Goal: Information Seeking & Learning: Learn about a topic

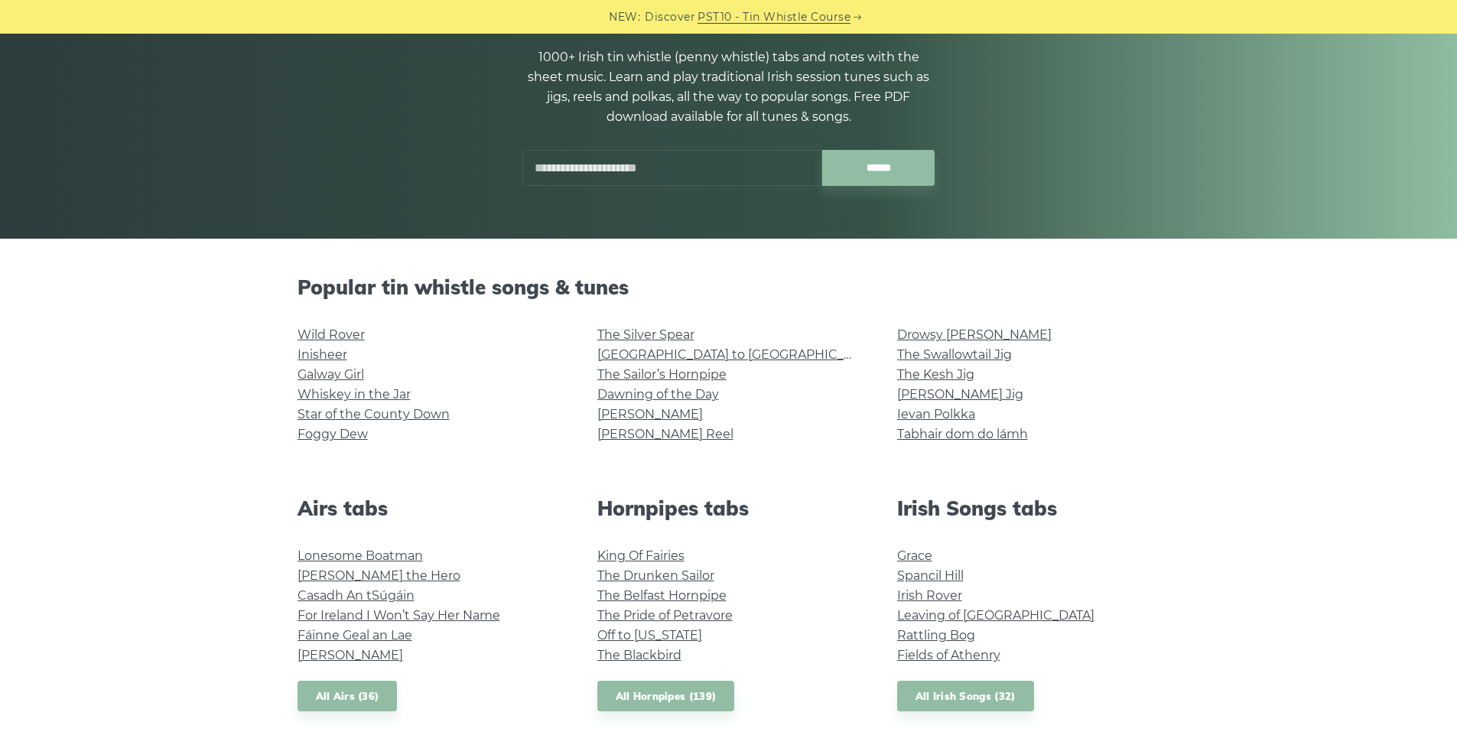
scroll to position [169, 0]
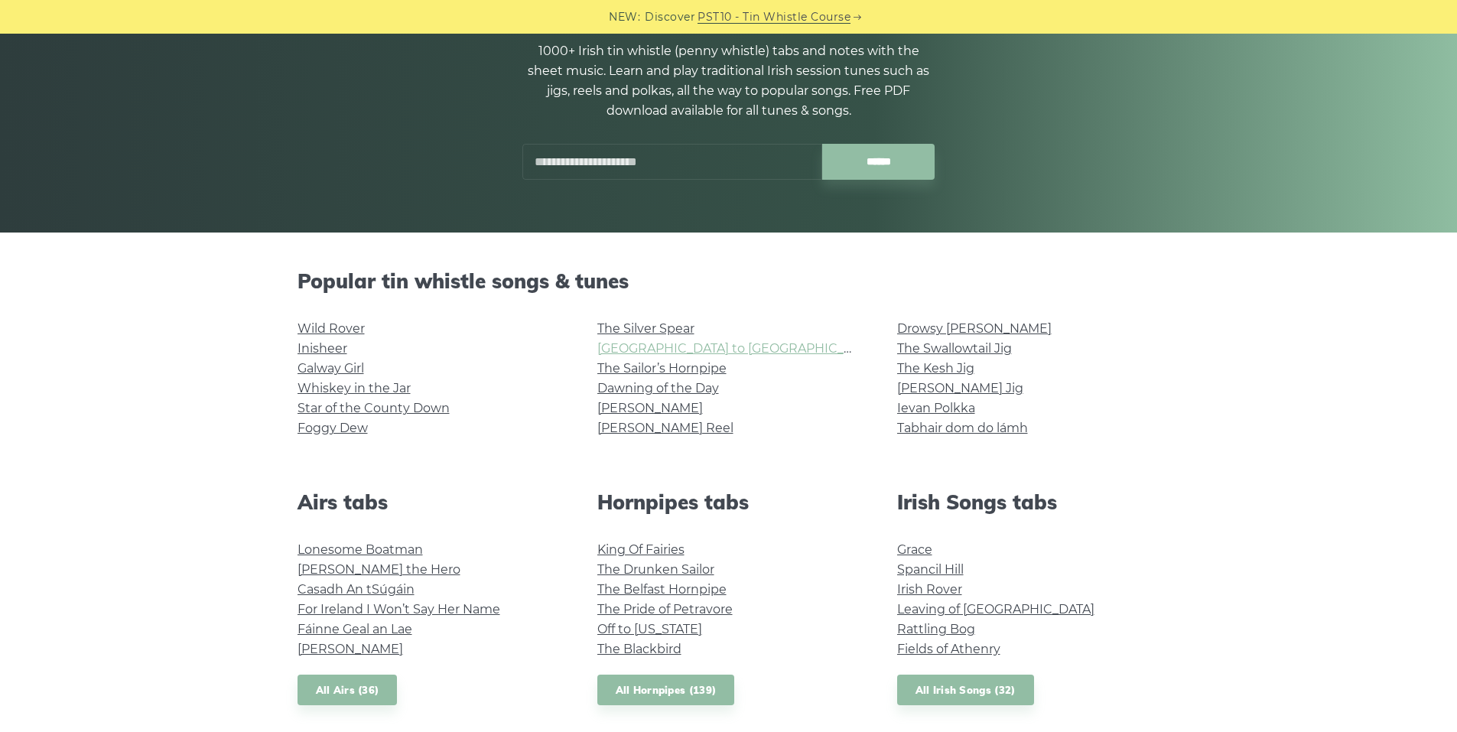
drag, startPoint x: 652, startPoint y: 343, endPoint x: 676, endPoint y: 350, distance: 25.6
click at [676, 350] on link "Rocky Road to Dublin" at bounding box center [738, 348] width 282 height 15
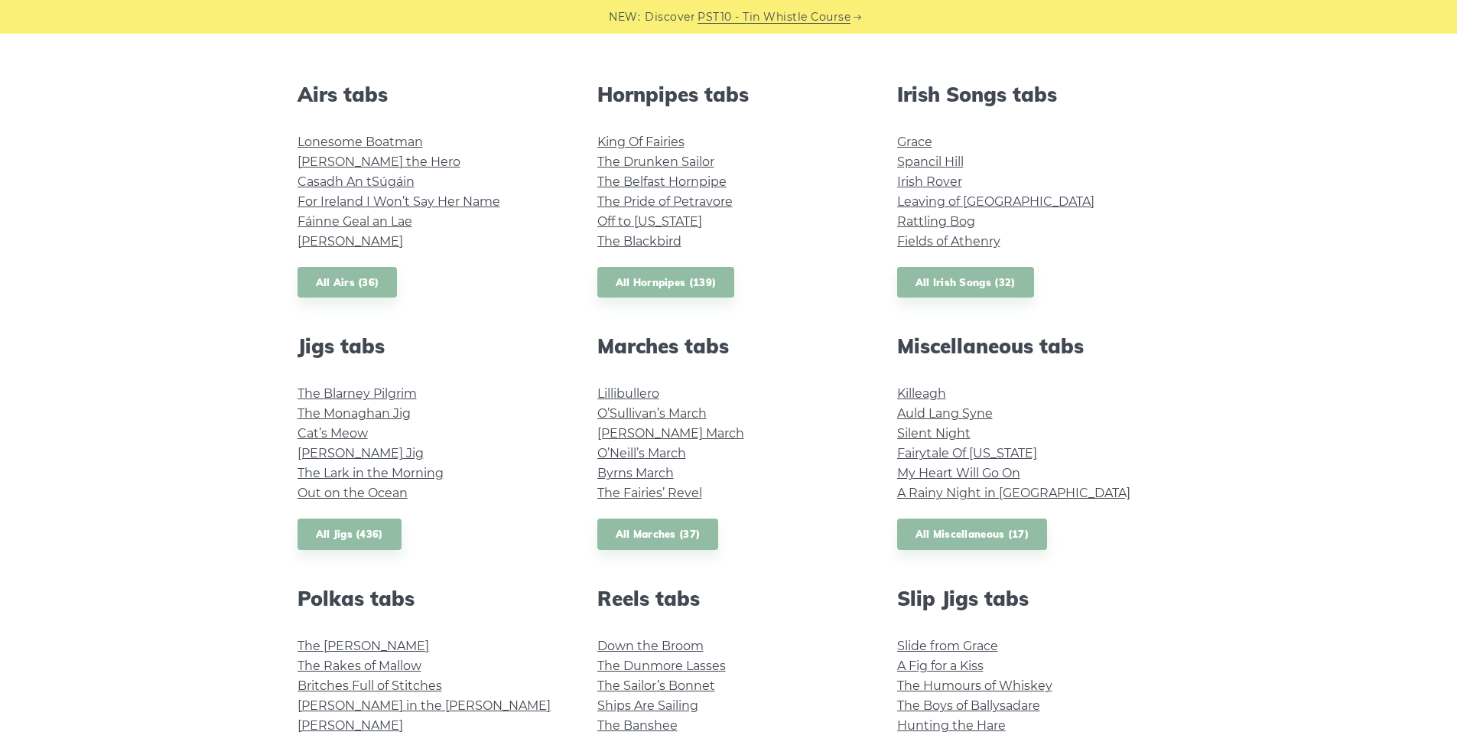
scroll to position [578, 0]
click at [921, 239] on link "Fields of Athenry" at bounding box center [948, 240] width 103 height 15
click at [951, 283] on link "All Irish Songs (32)" at bounding box center [965, 281] width 137 height 31
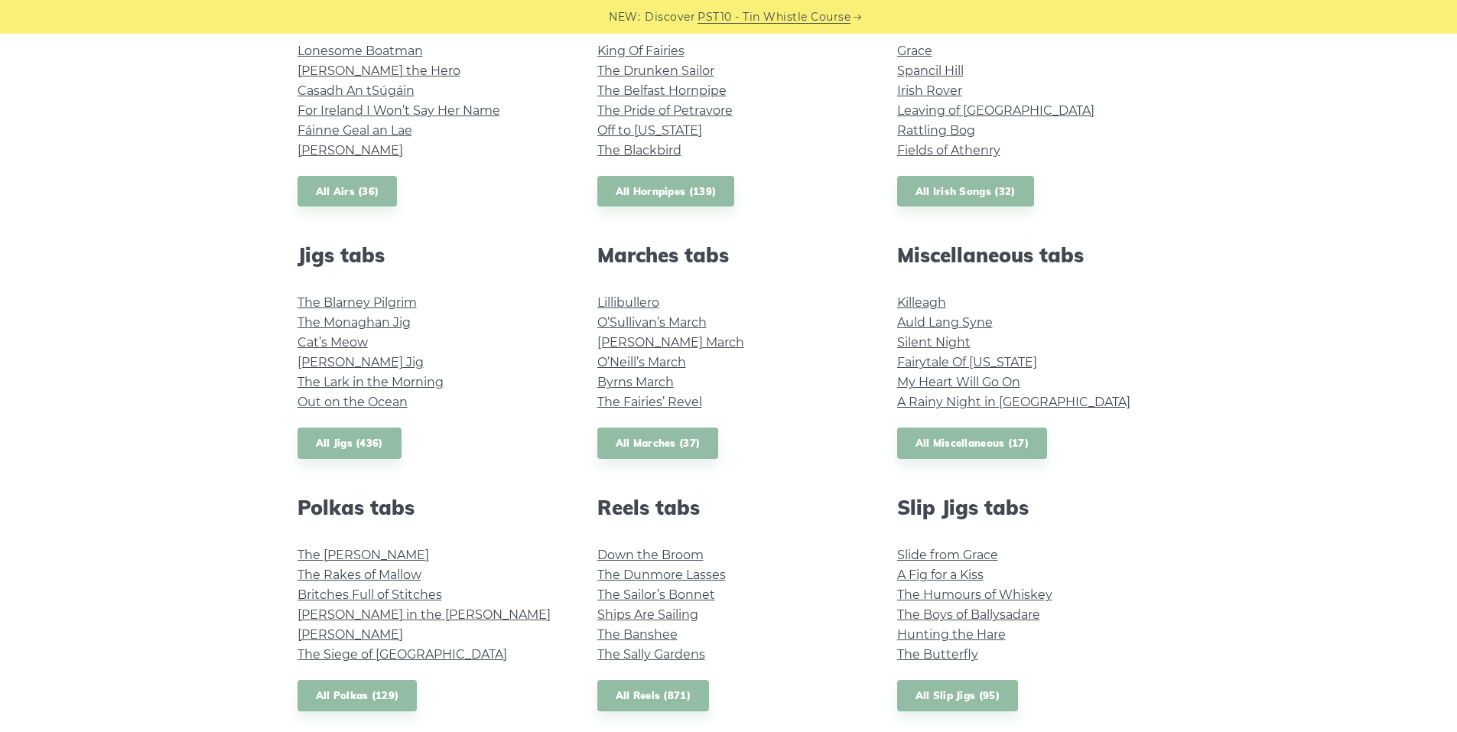
scroll to position [669, 0]
click at [911, 437] on link "All Miscellaneous (17)" at bounding box center [972, 442] width 151 height 31
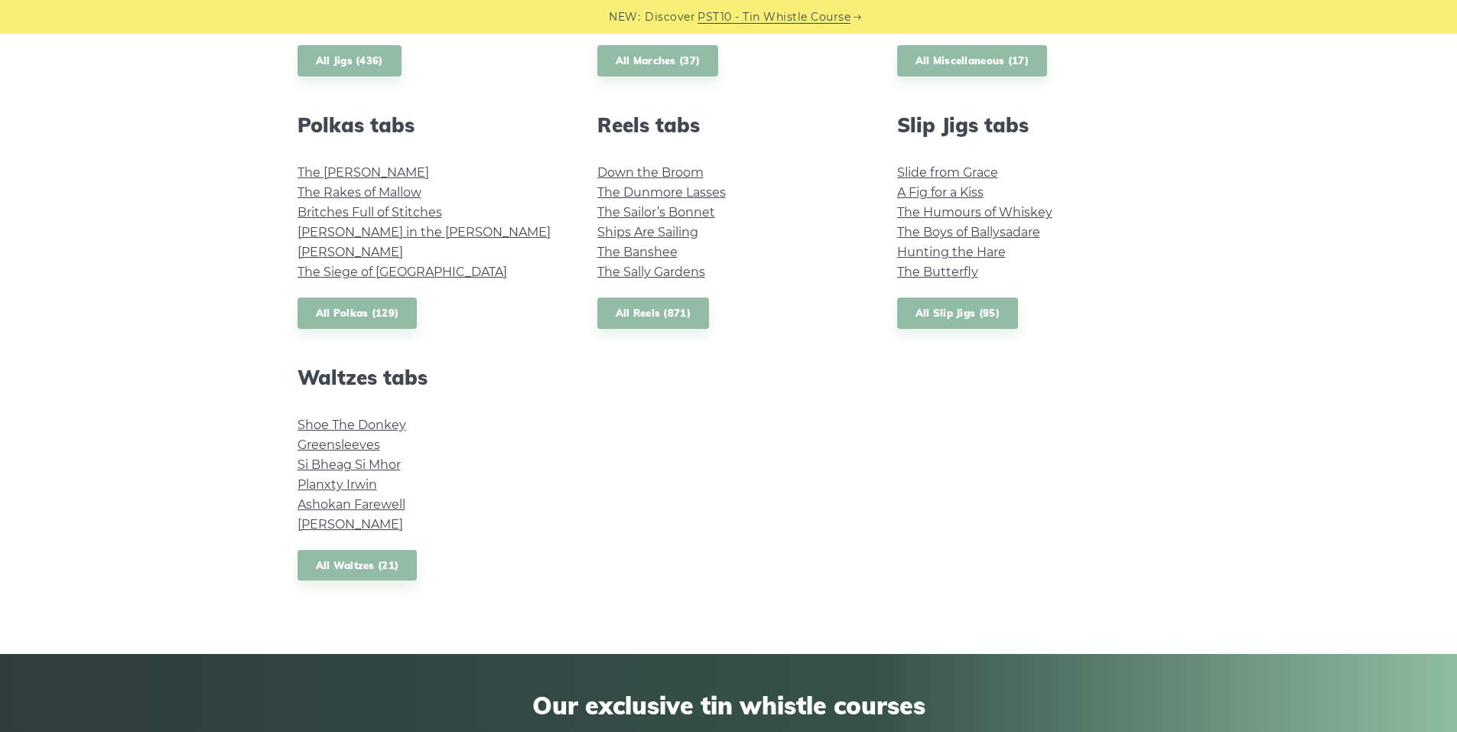
scroll to position [1053, 0]
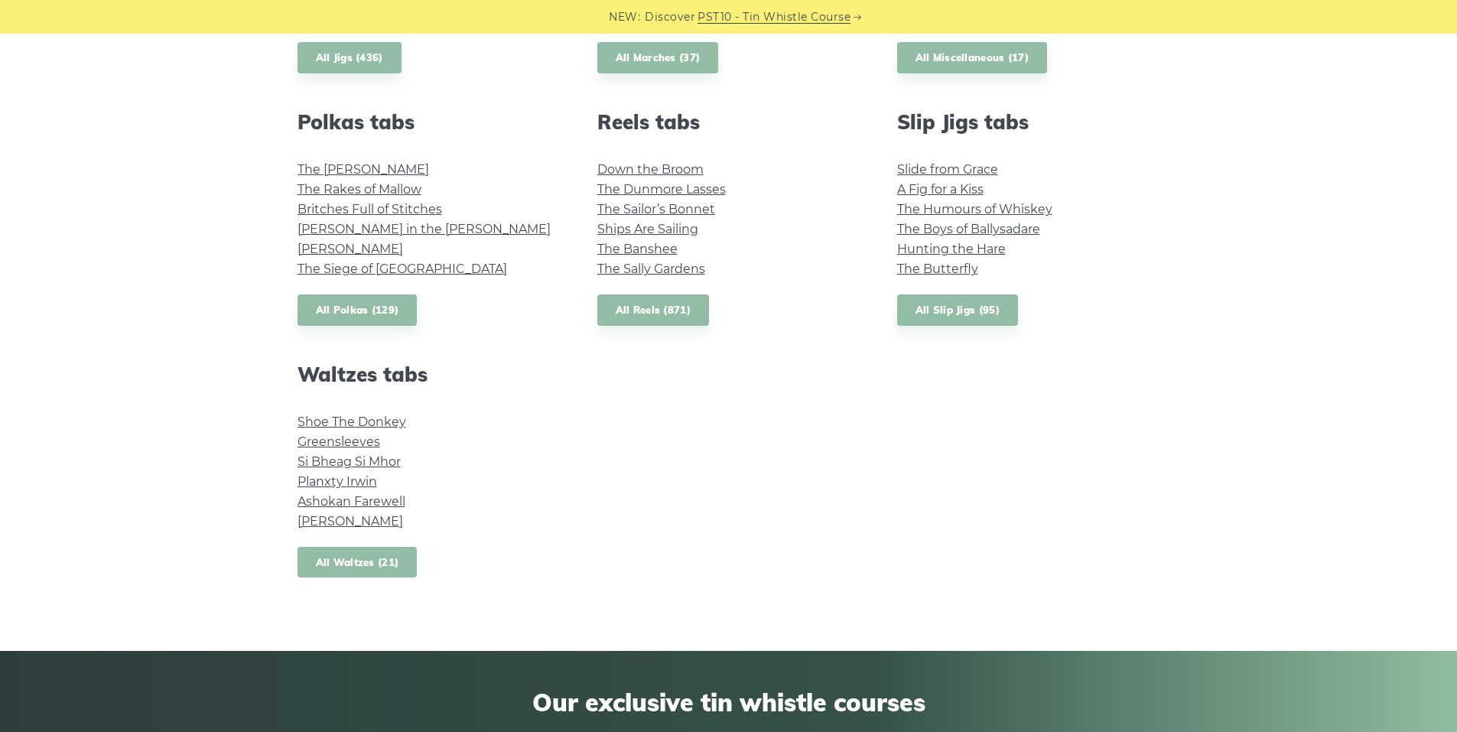
click at [327, 547] on link "All Waltzes (21)" at bounding box center [358, 562] width 120 height 31
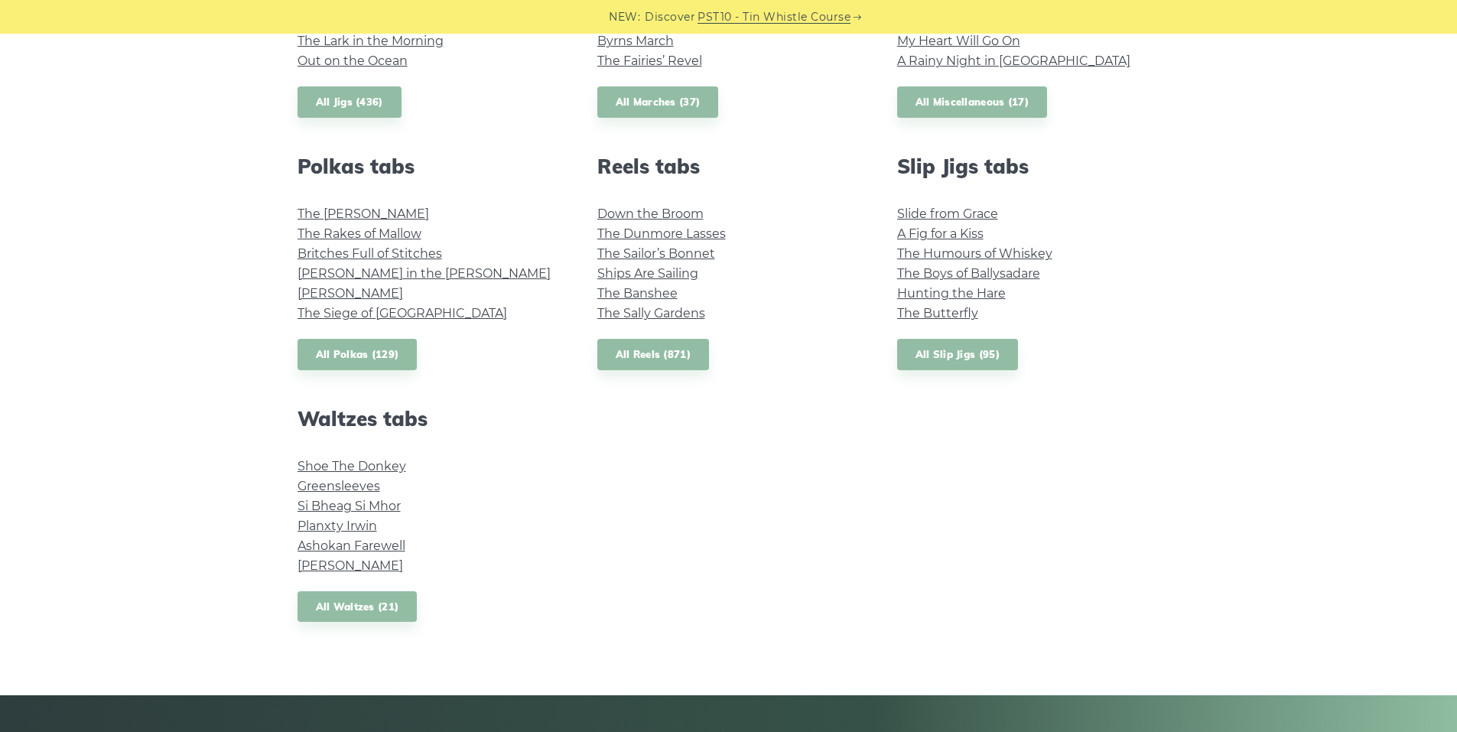
scroll to position [1004, 0]
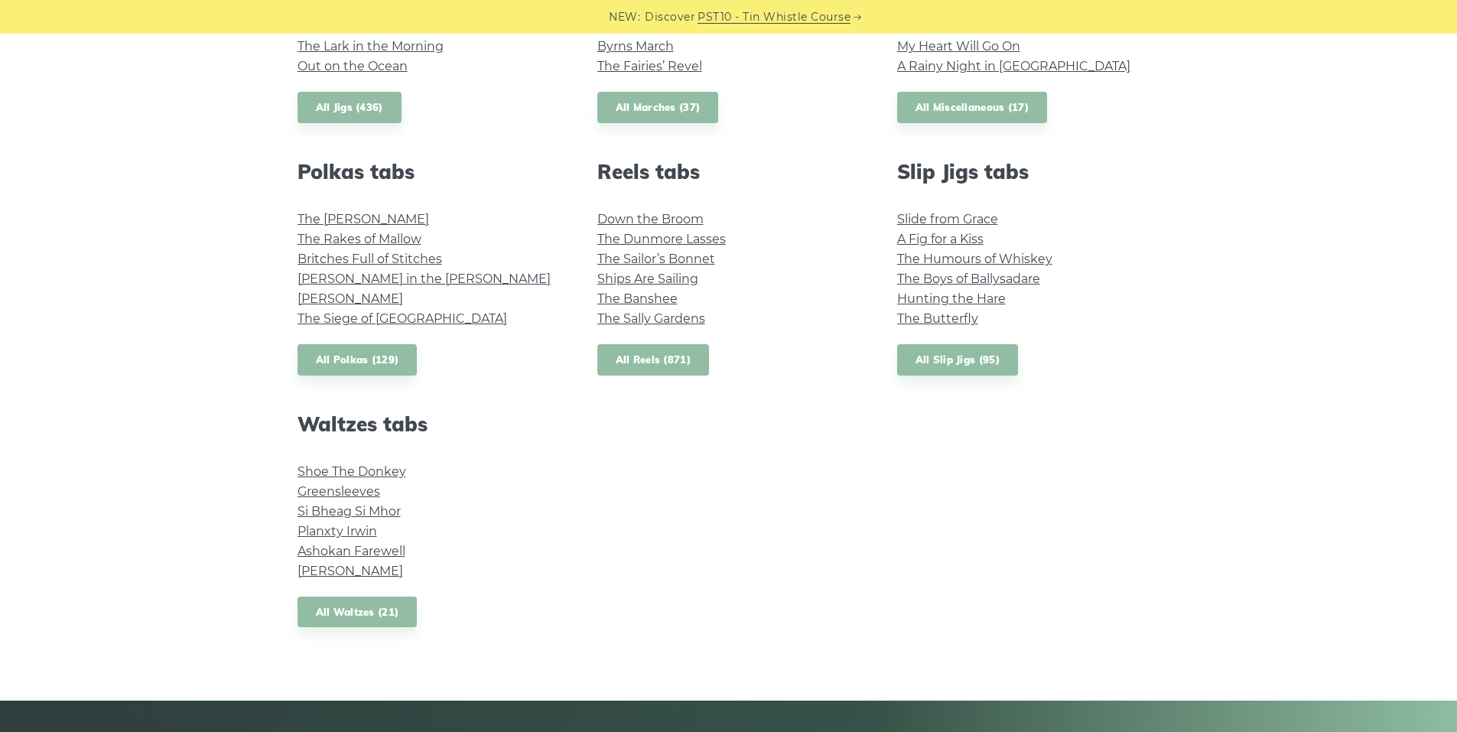
click at [626, 360] on link "All Reels (871)" at bounding box center [653, 359] width 112 height 31
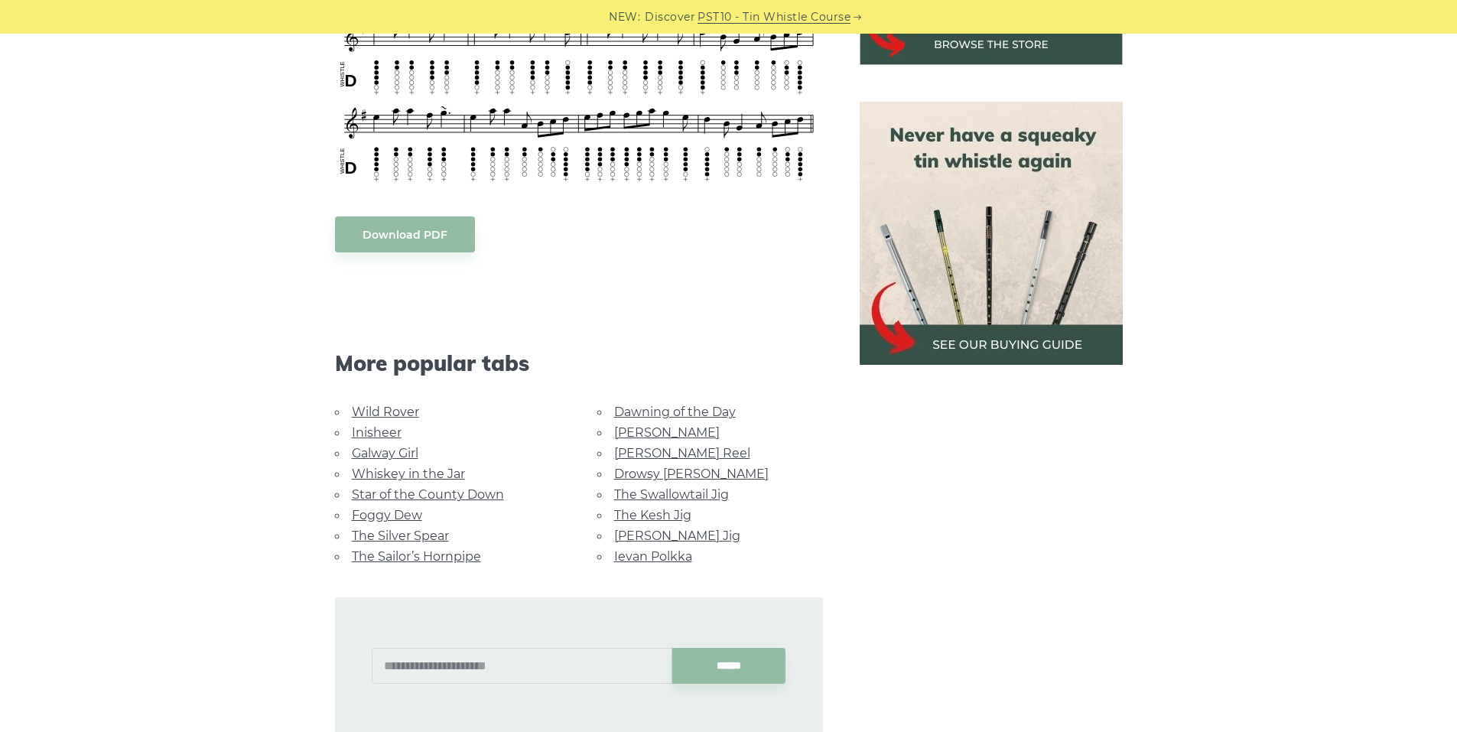
scroll to position [637, 0]
click at [424, 466] on link "Whiskey in the Jar" at bounding box center [408, 473] width 113 height 15
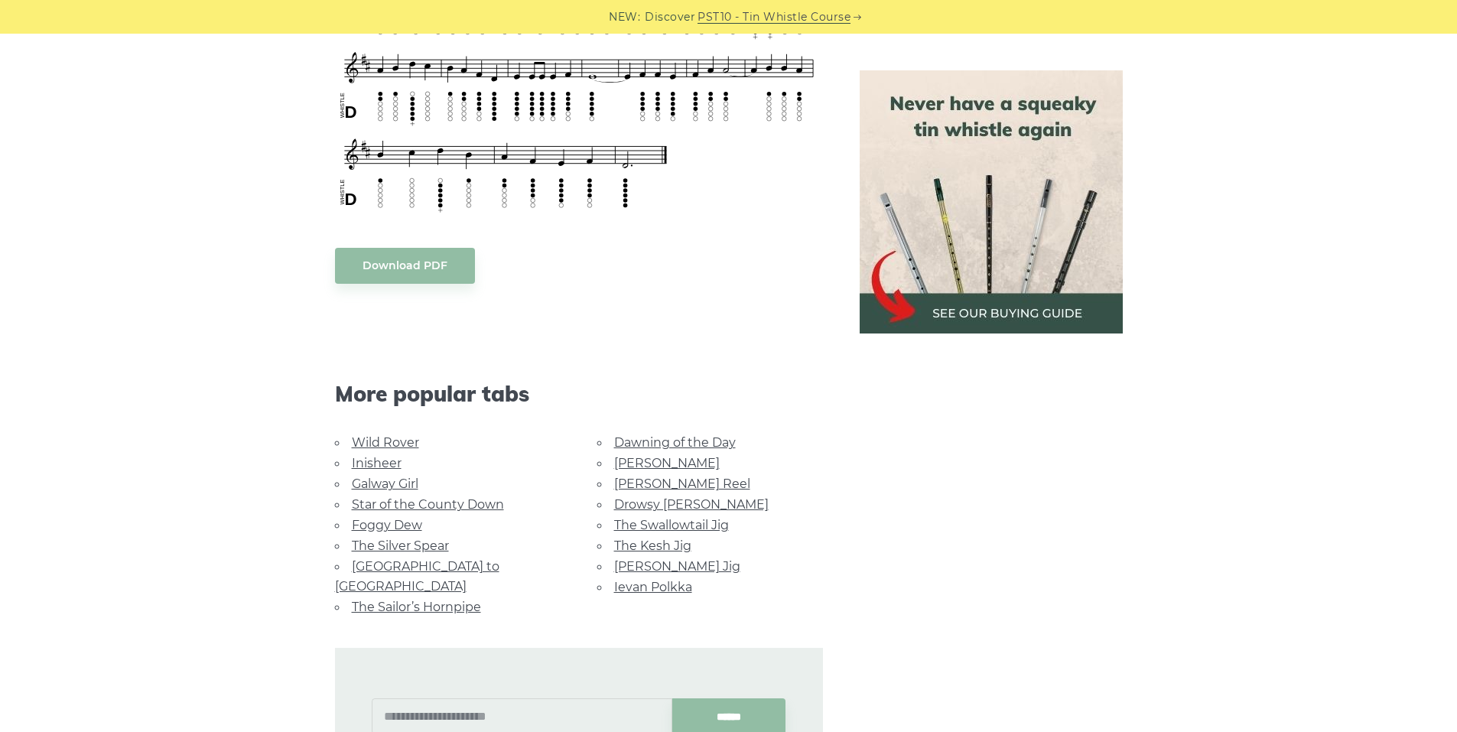
scroll to position [672, 0]
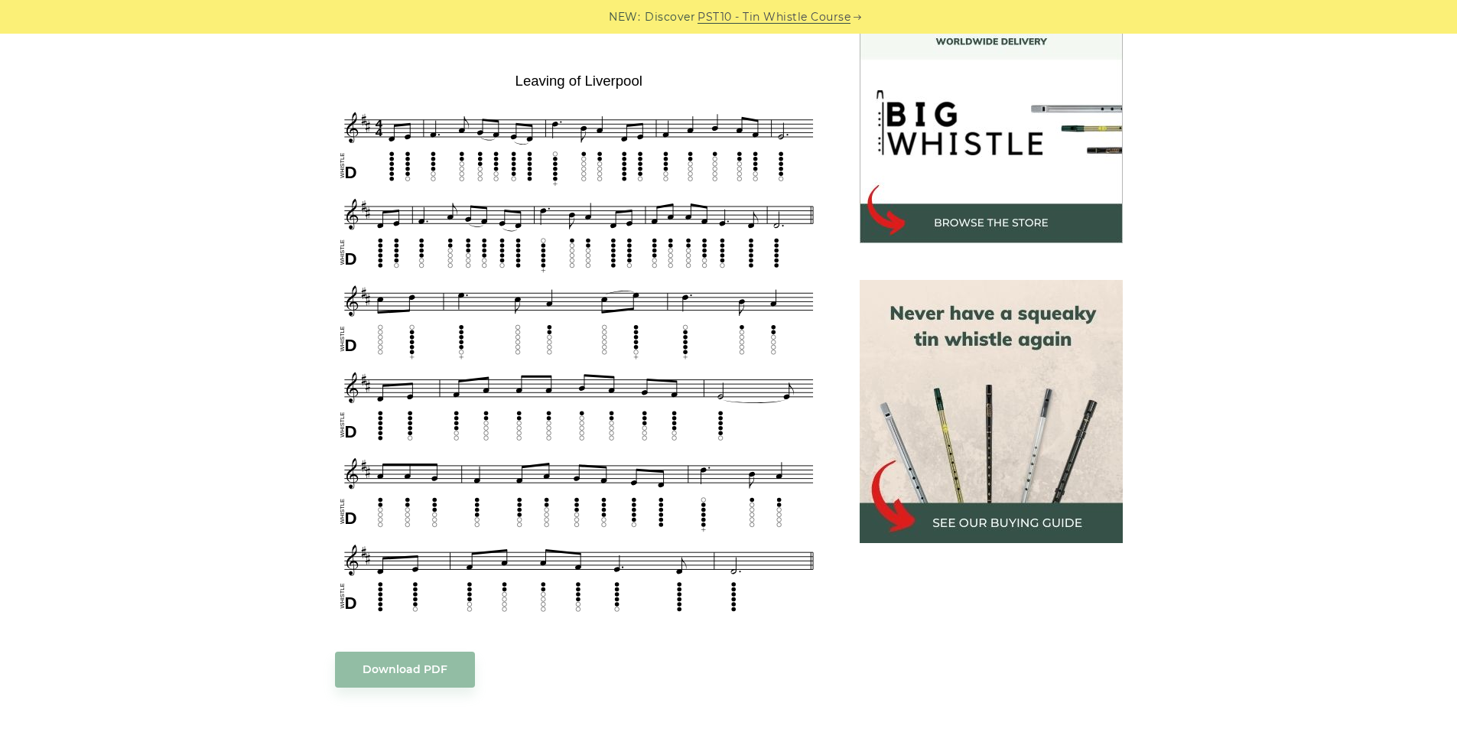
scroll to position [470, 0]
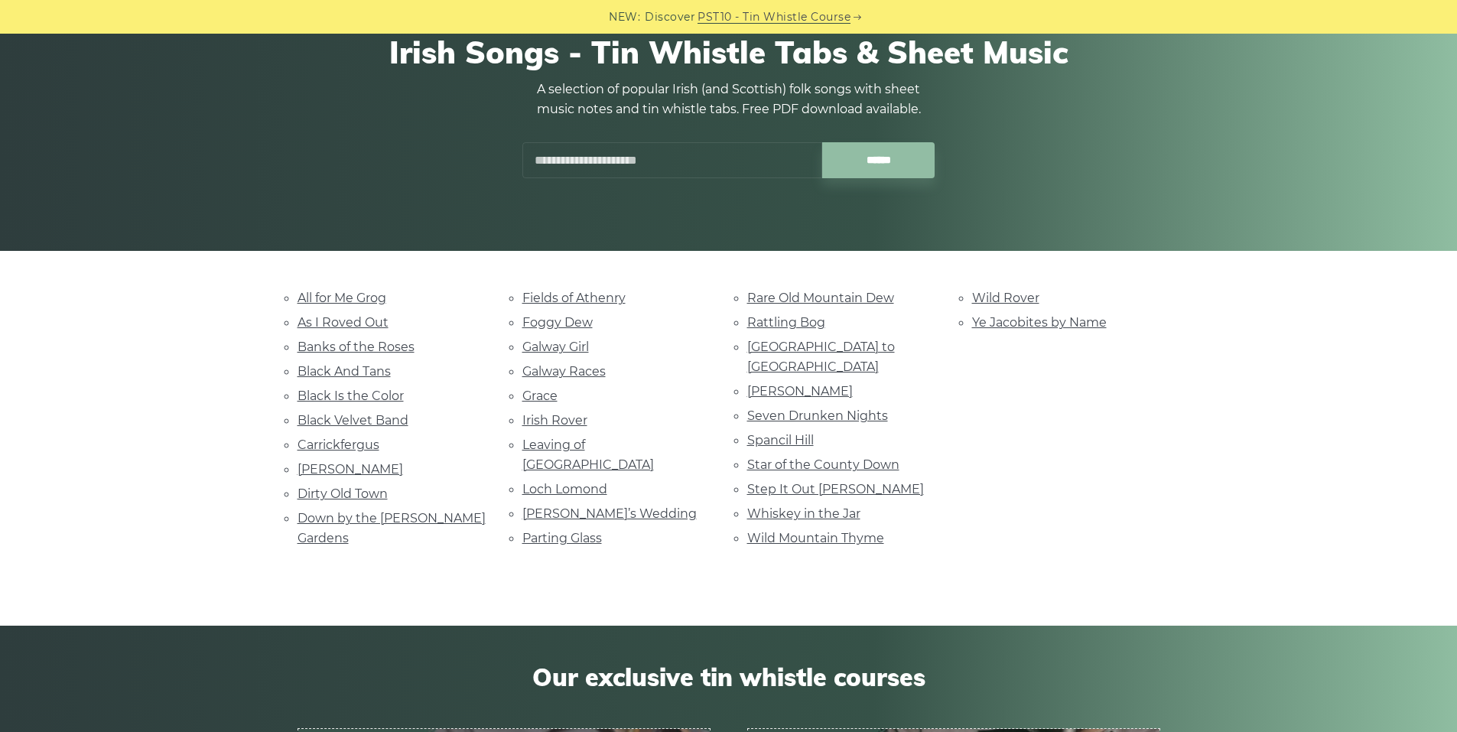
scroll to position [173, 0]
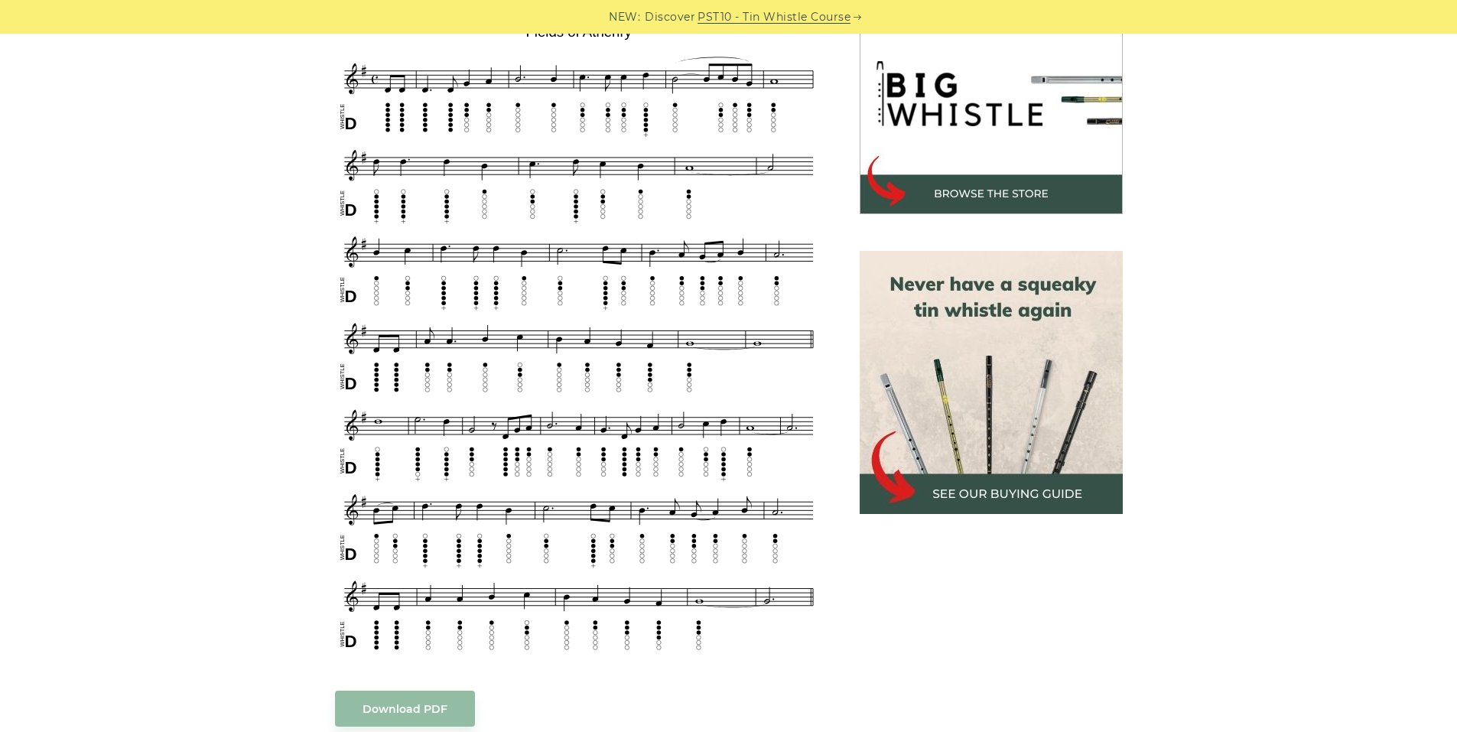
scroll to position [486, 0]
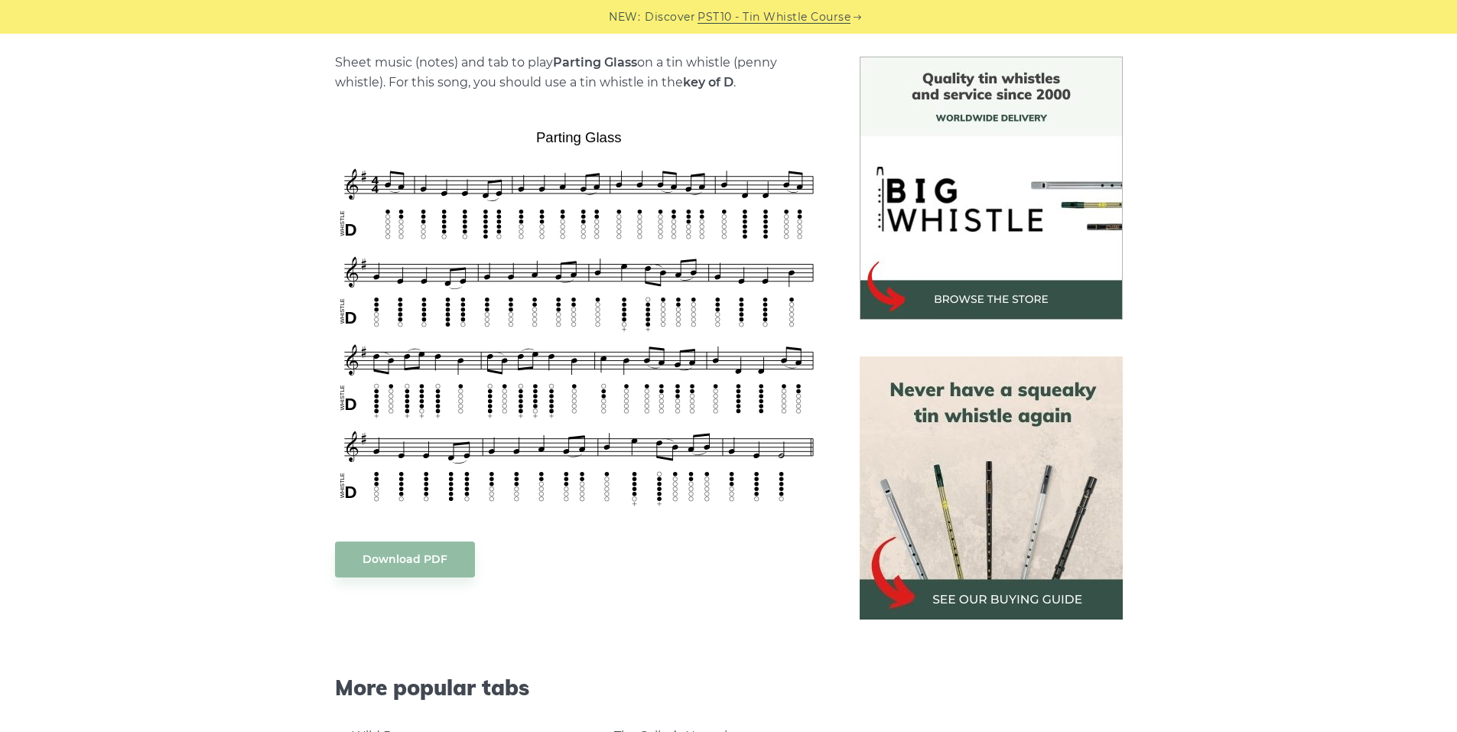
scroll to position [378, 0]
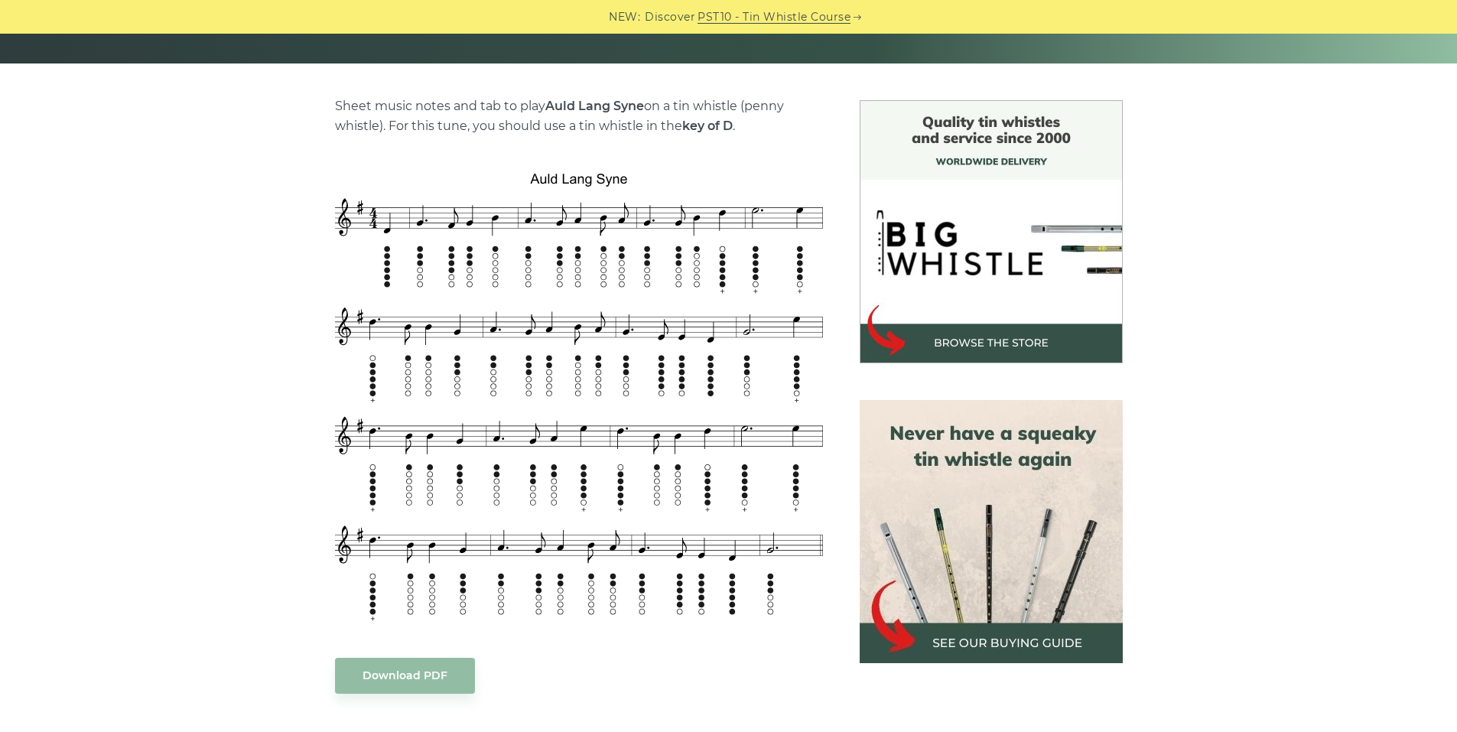
scroll to position [340, 0]
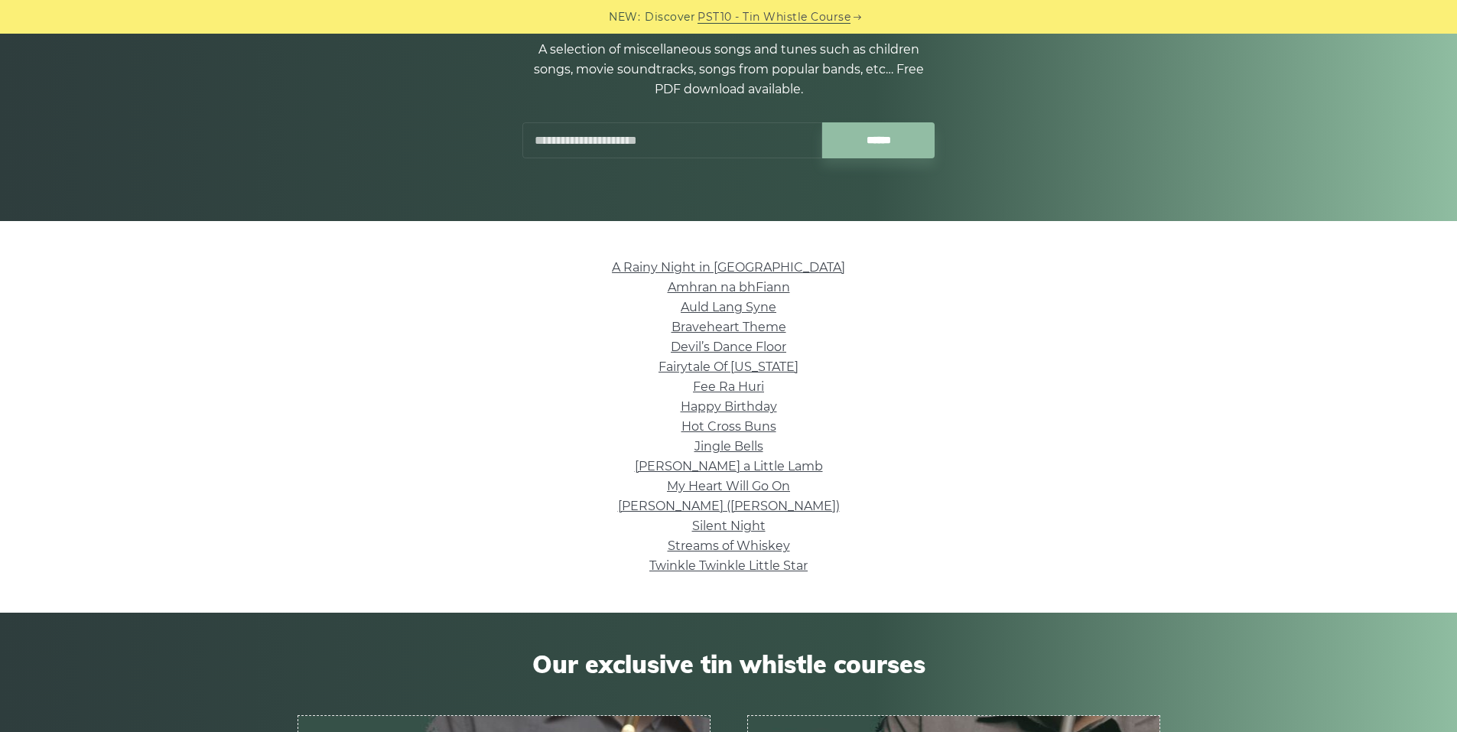
scroll to position [181, 0]
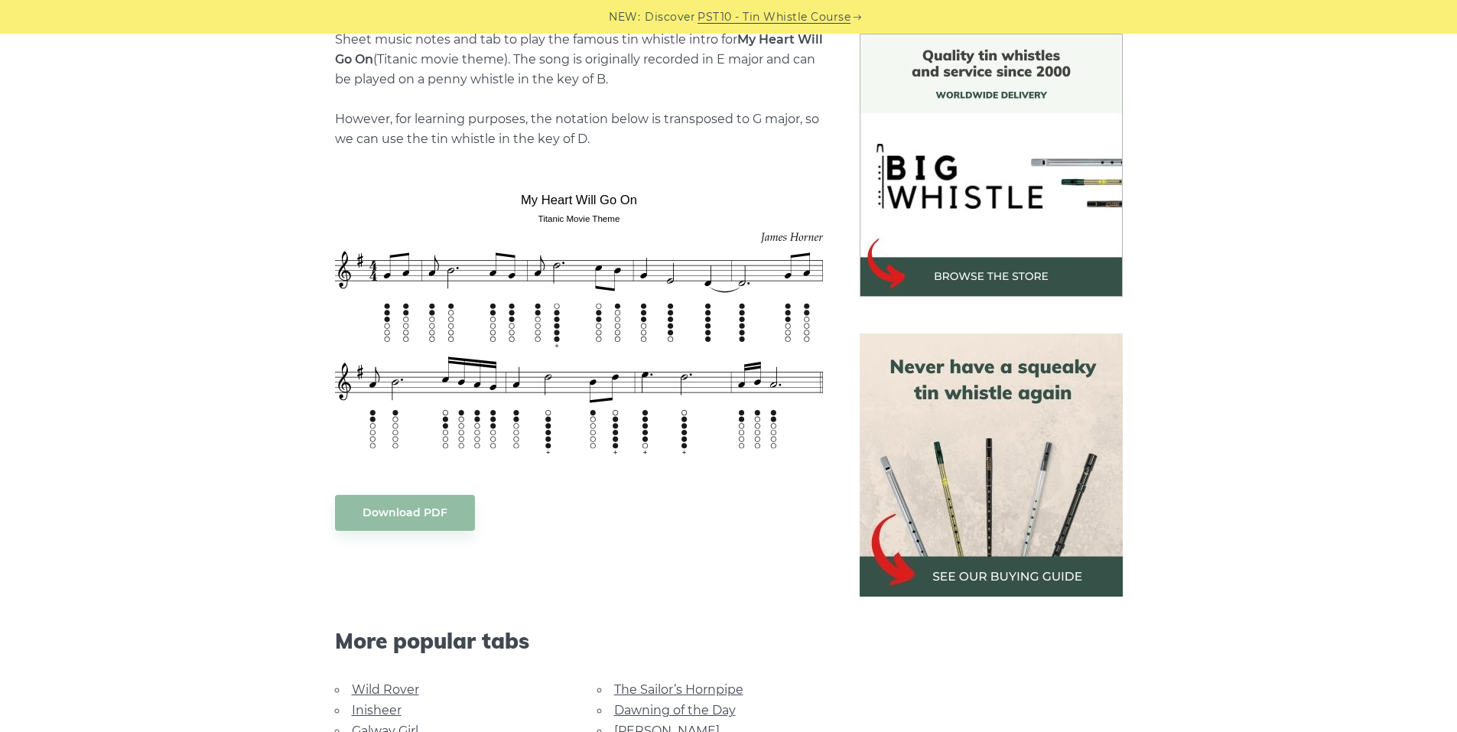
scroll to position [404, 0]
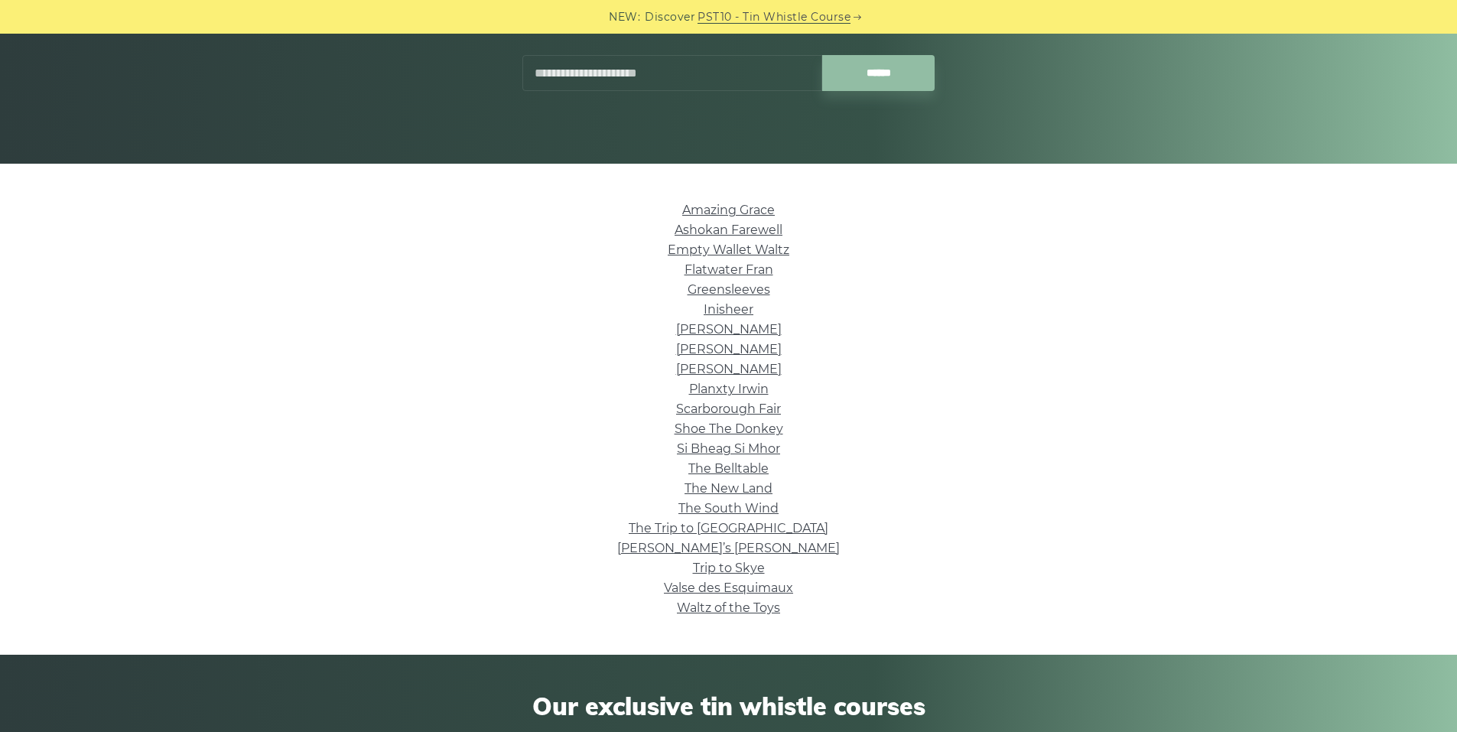
scroll to position [239, 0]
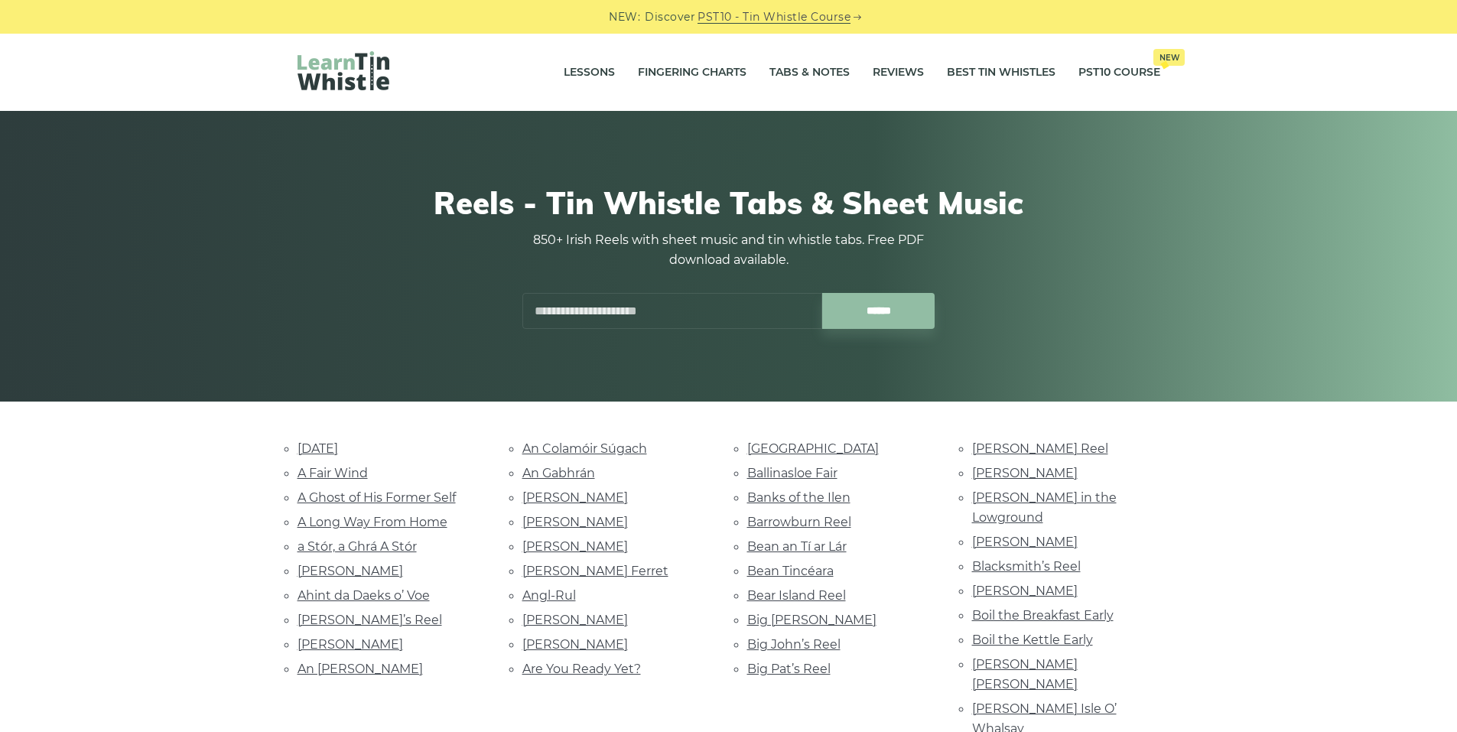
click at [675, 294] on input "text" at bounding box center [672, 311] width 300 height 36
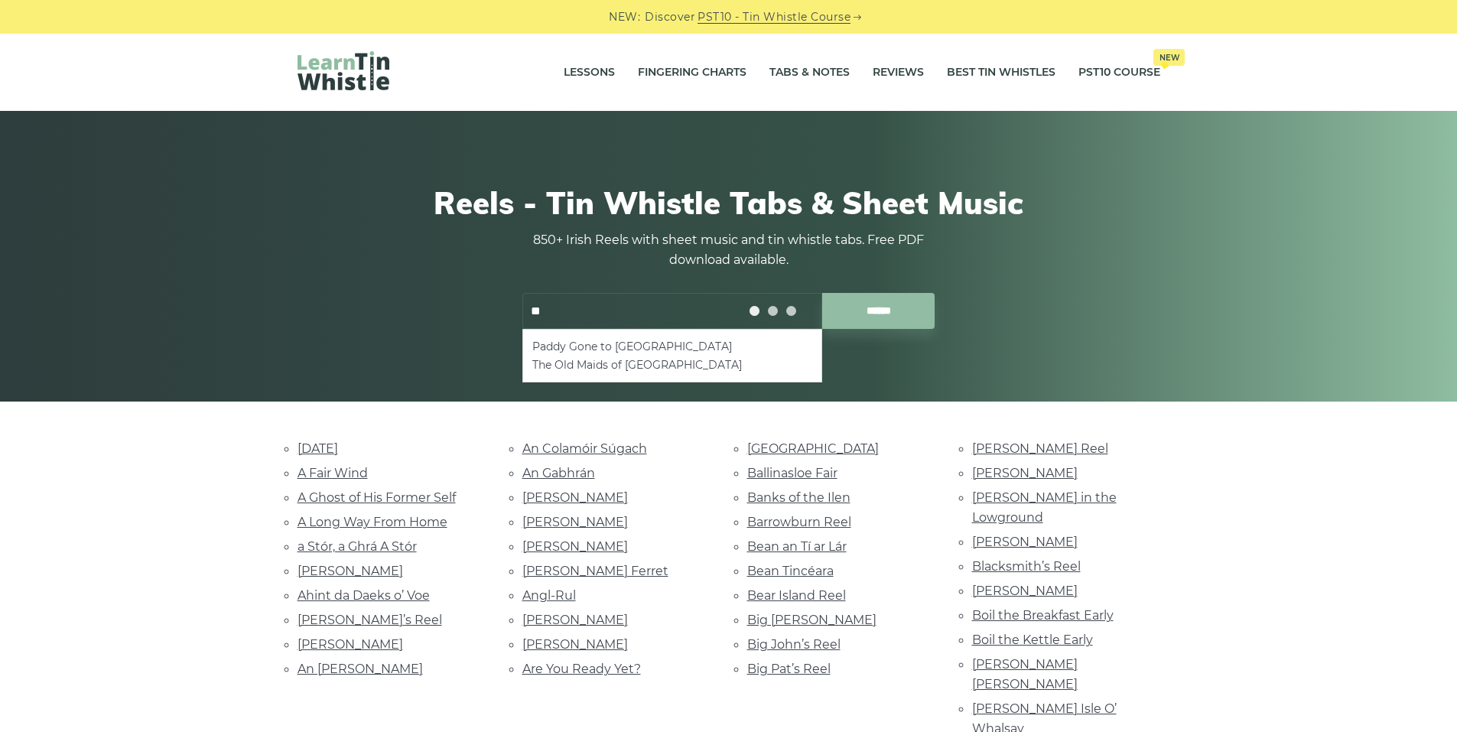
type input "*"
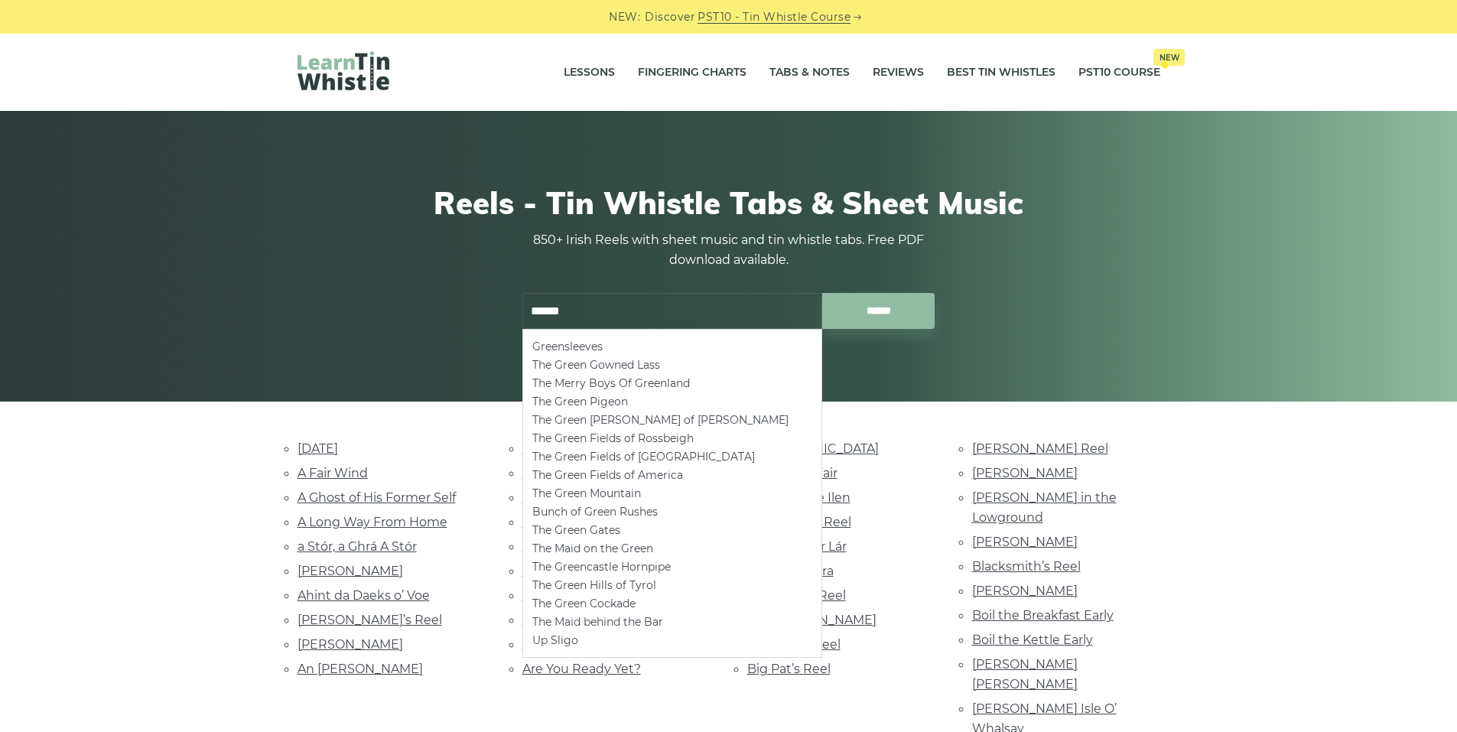
type input "*****"
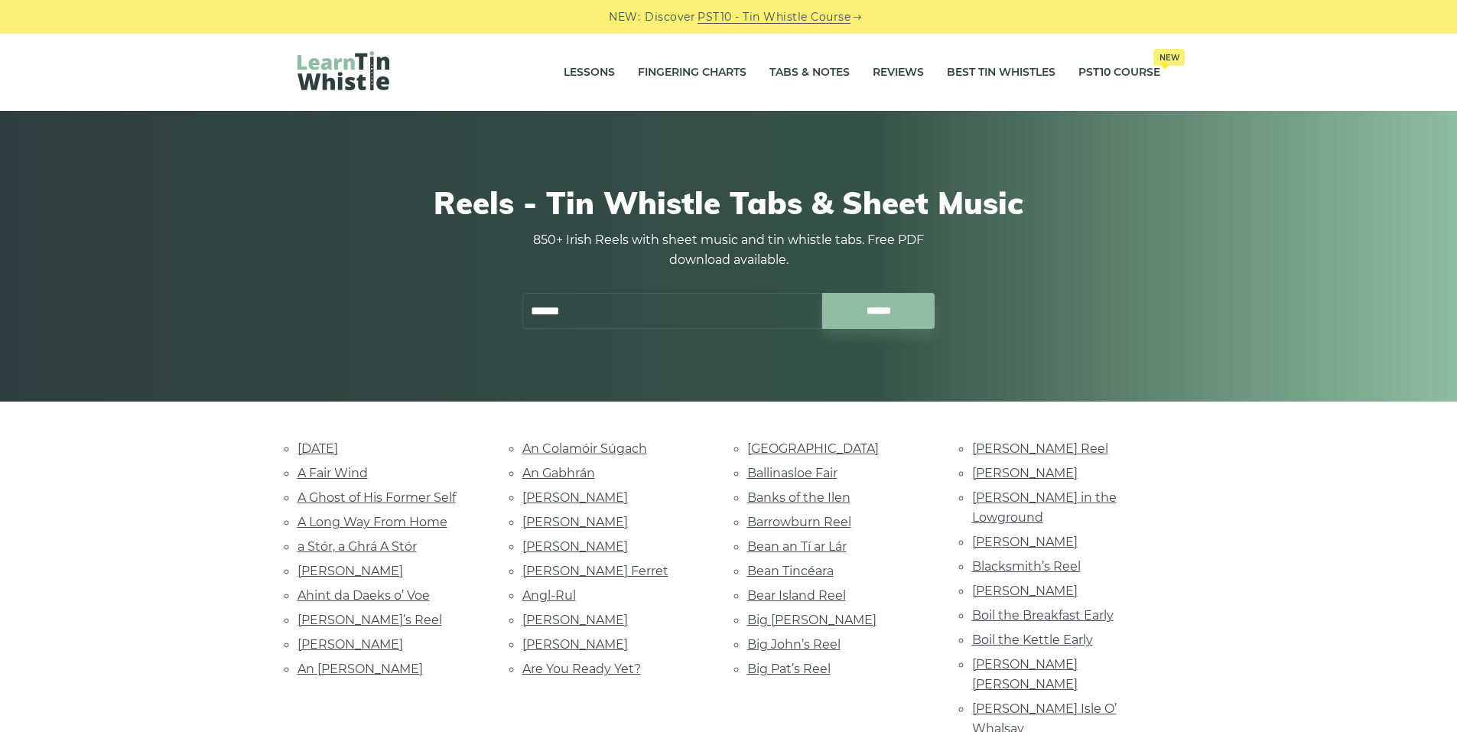
click at [329, 69] on img at bounding box center [344, 70] width 92 height 39
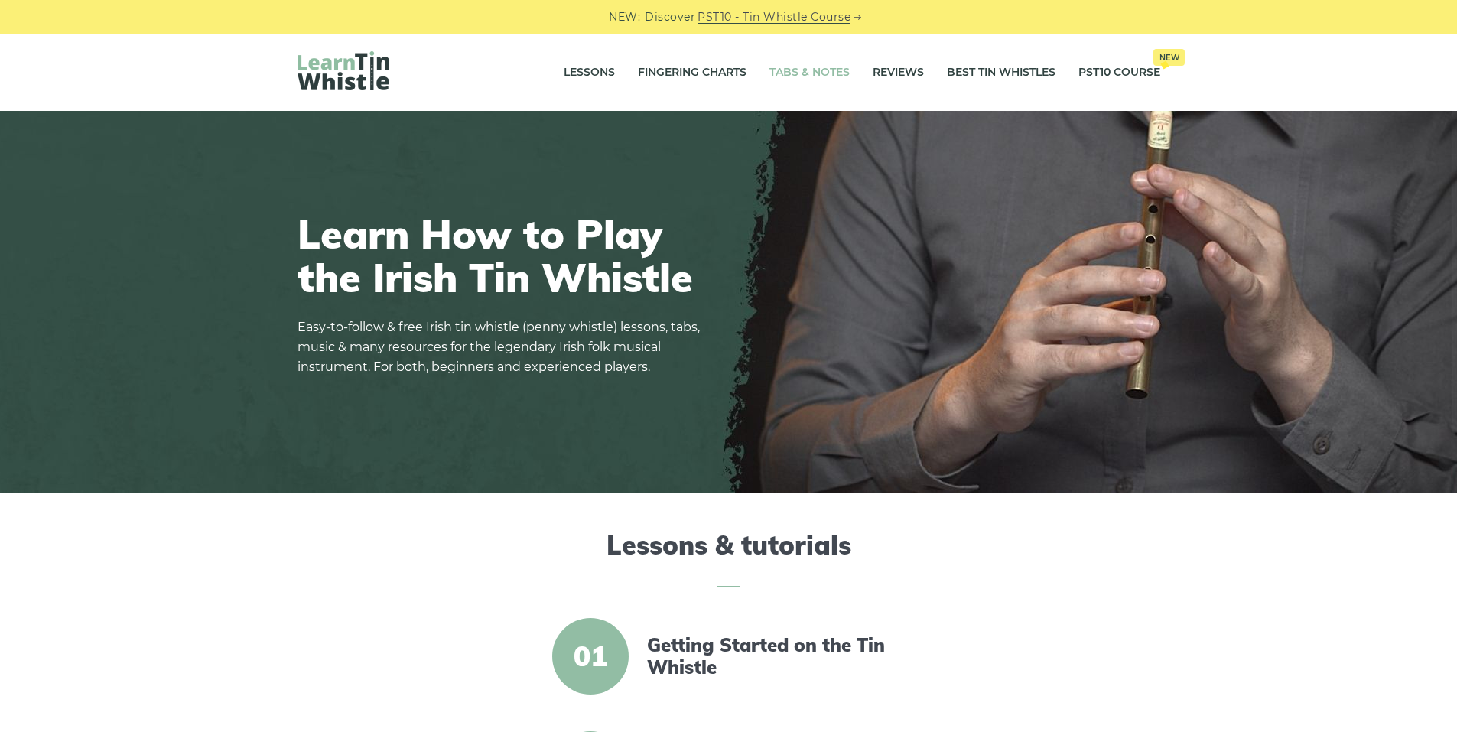
click at [825, 70] on link "Tabs & Notes" at bounding box center [809, 73] width 80 height 38
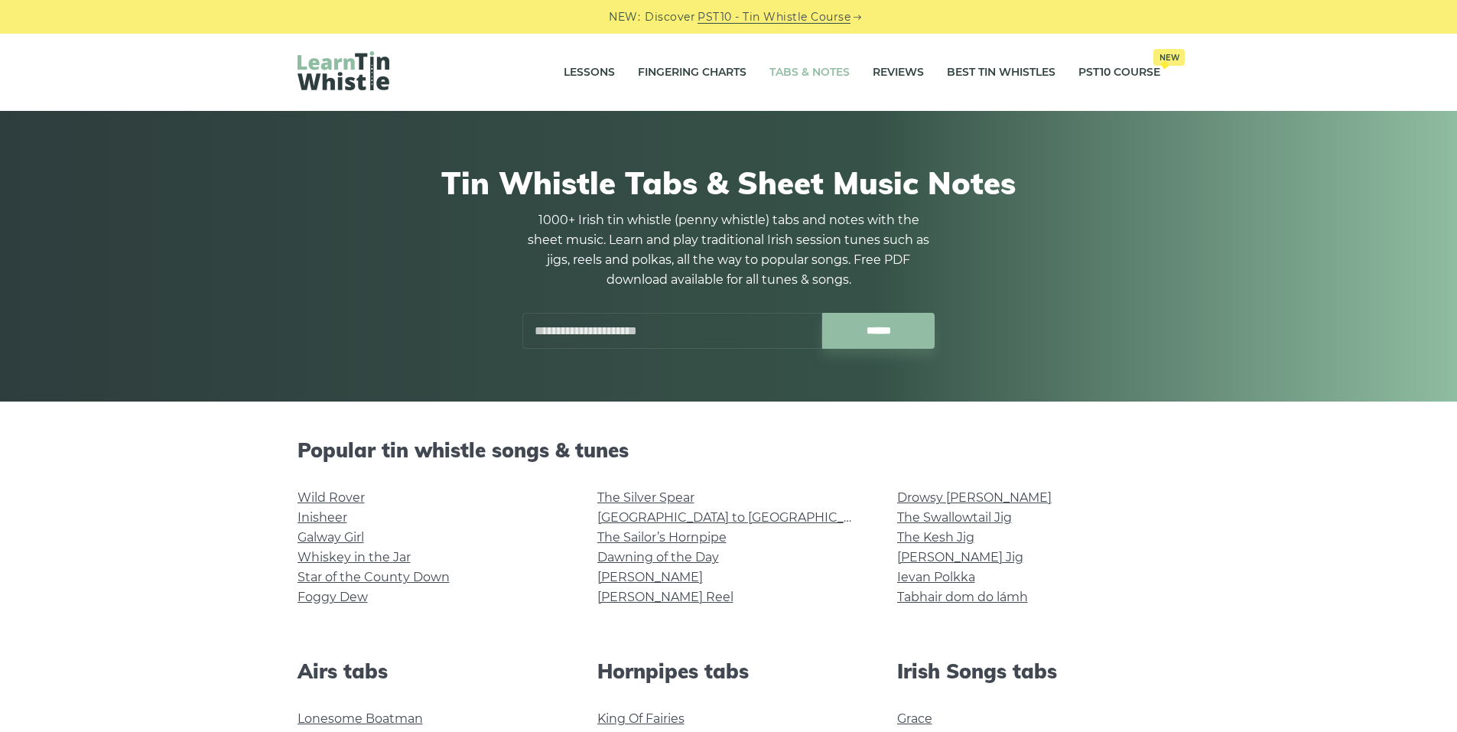
click at [655, 333] on input "text" at bounding box center [672, 331] width 300 height 36
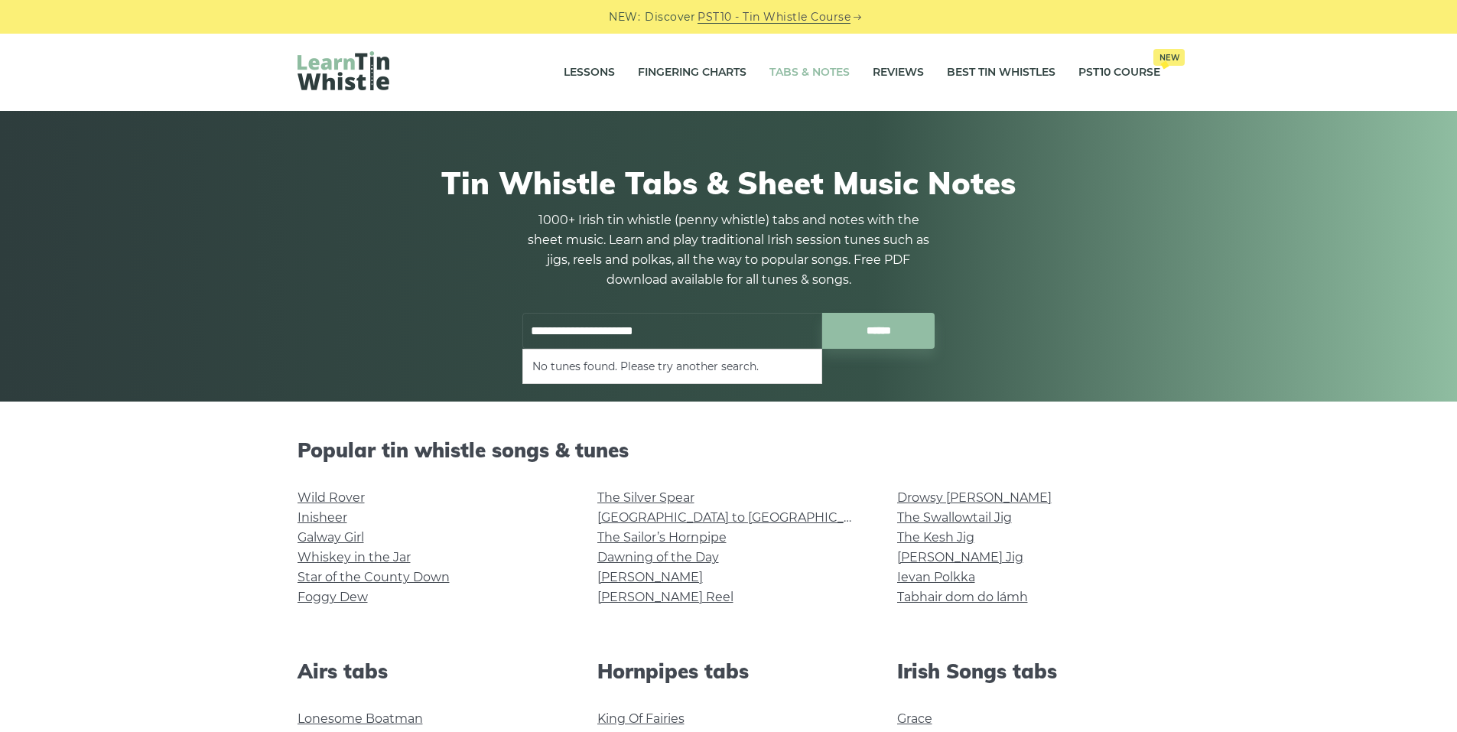
type input "**********"
click at [822, 313] on input "******" at bounding box center [878, 331] width 112 height 36
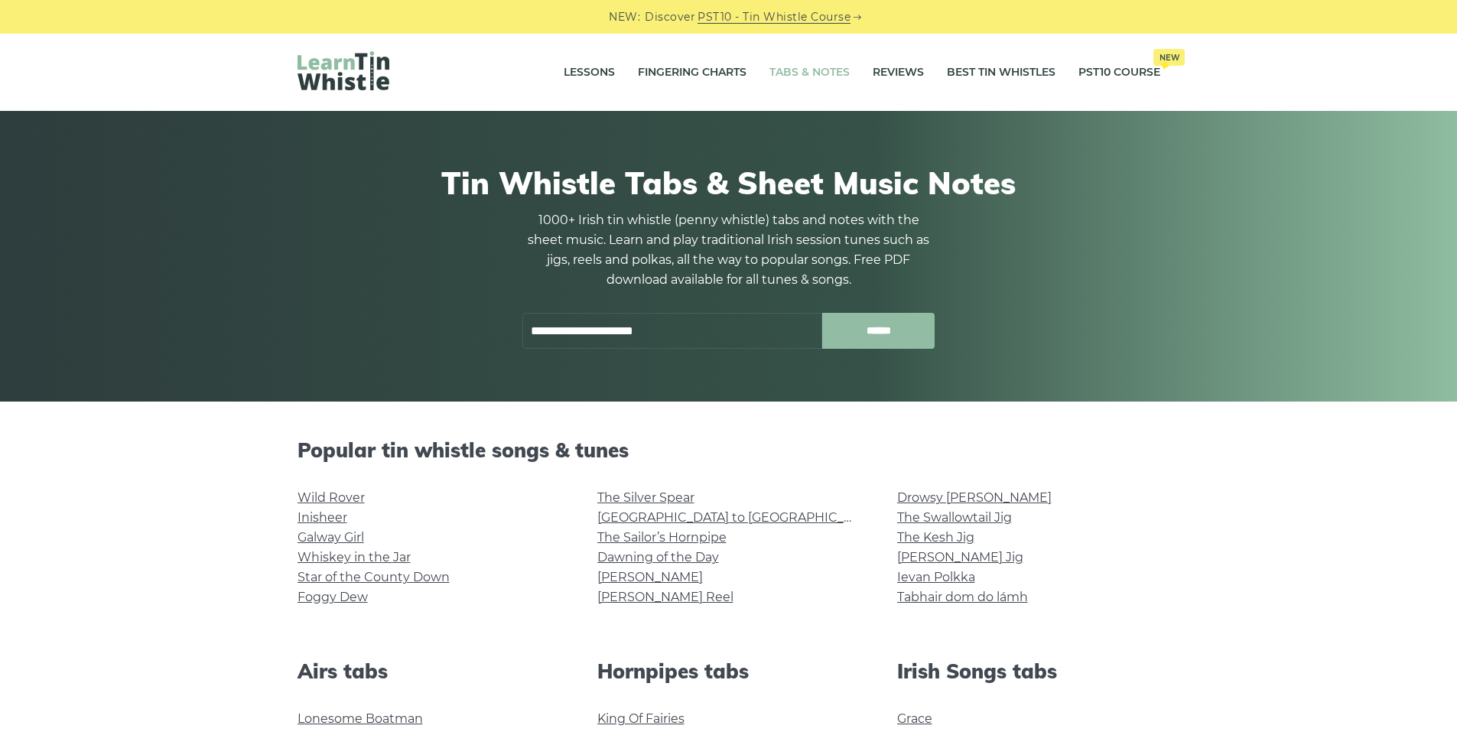
click at [857, 316] on input "******" at bounding box center [878, 331] width 112 height 36
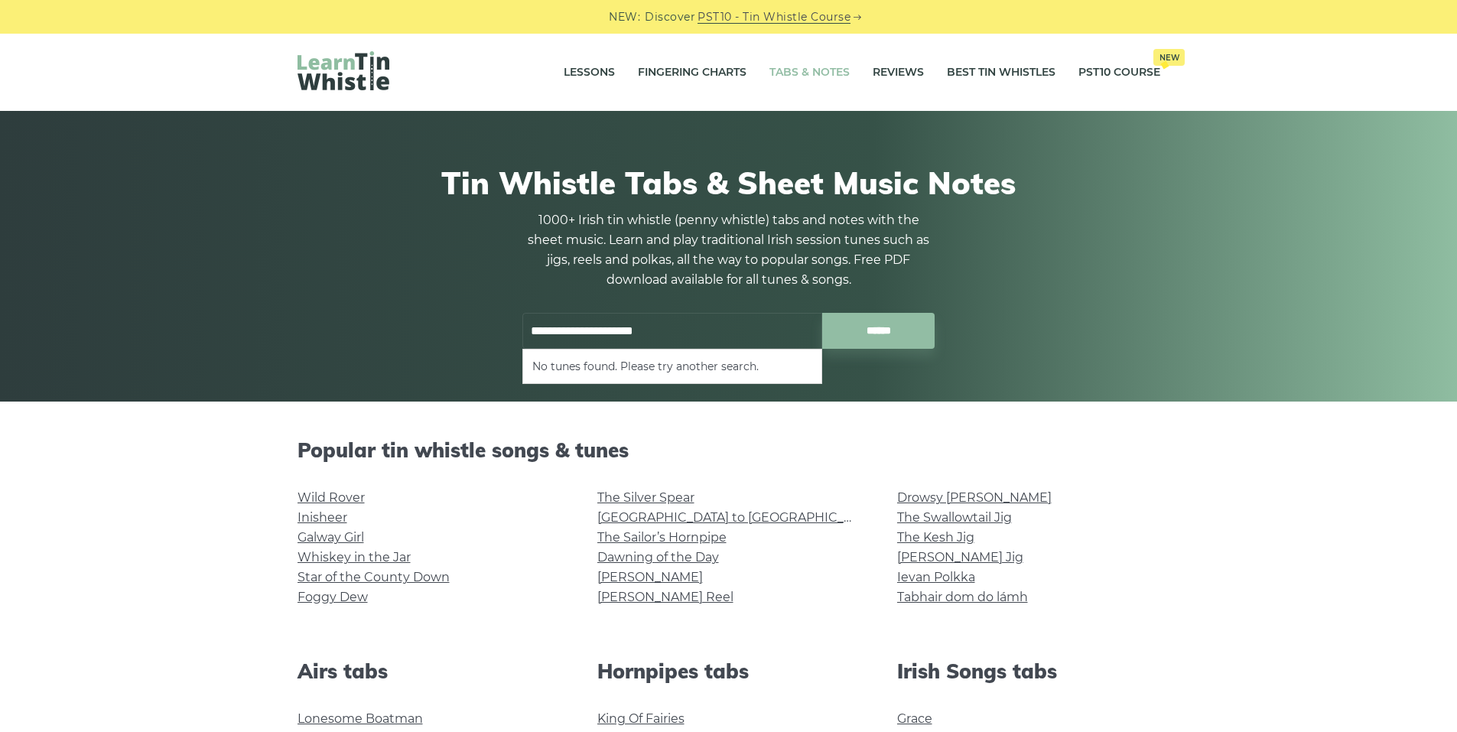
drag, startPoint x: 680, startPoint y: 317, endPoint x: 459, endPoint y: 311, distance: 221.1
click at [459, 311] on div "**********" at bounding box center [729, 257] width 863 height 258
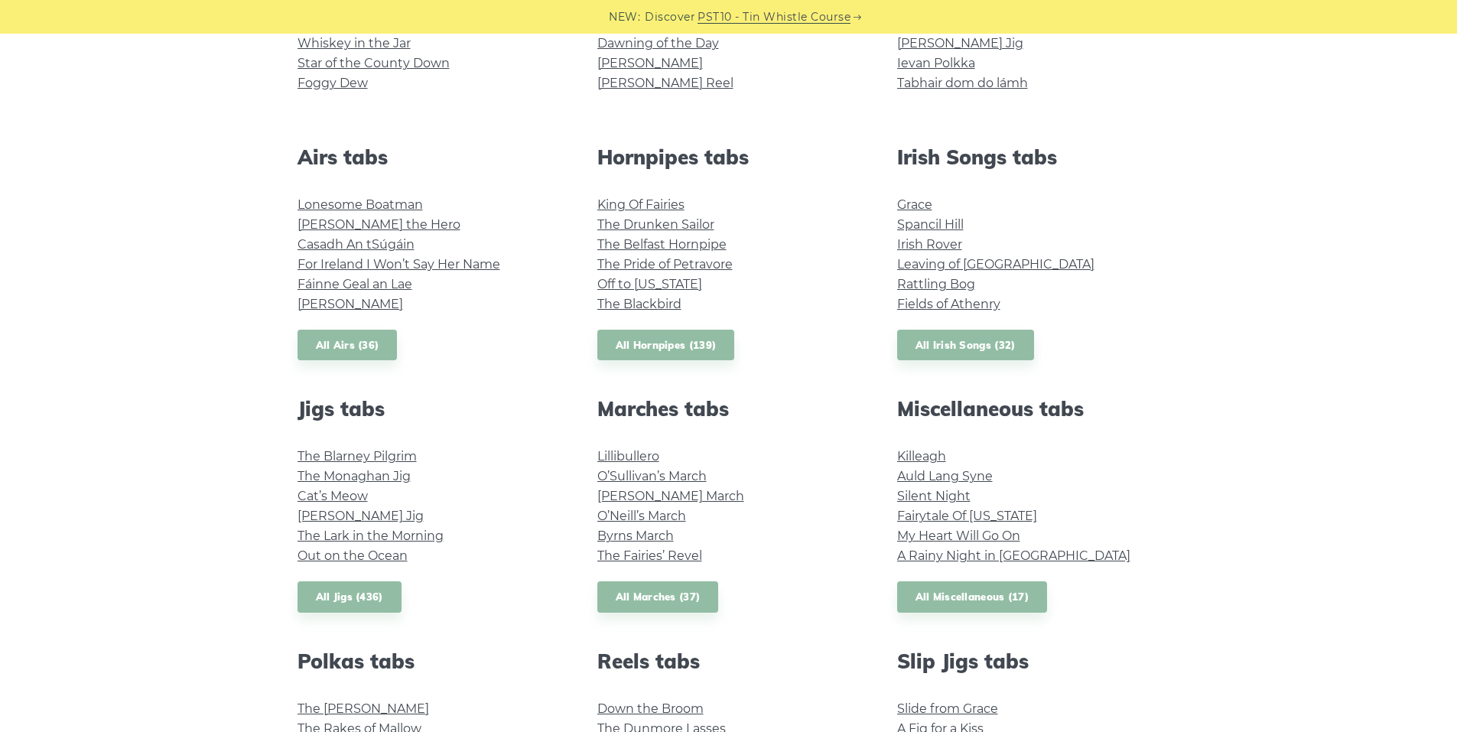
scroll to position [515, 0]
